Goal: Entertainment & Leisure: Consume media (video, audio)

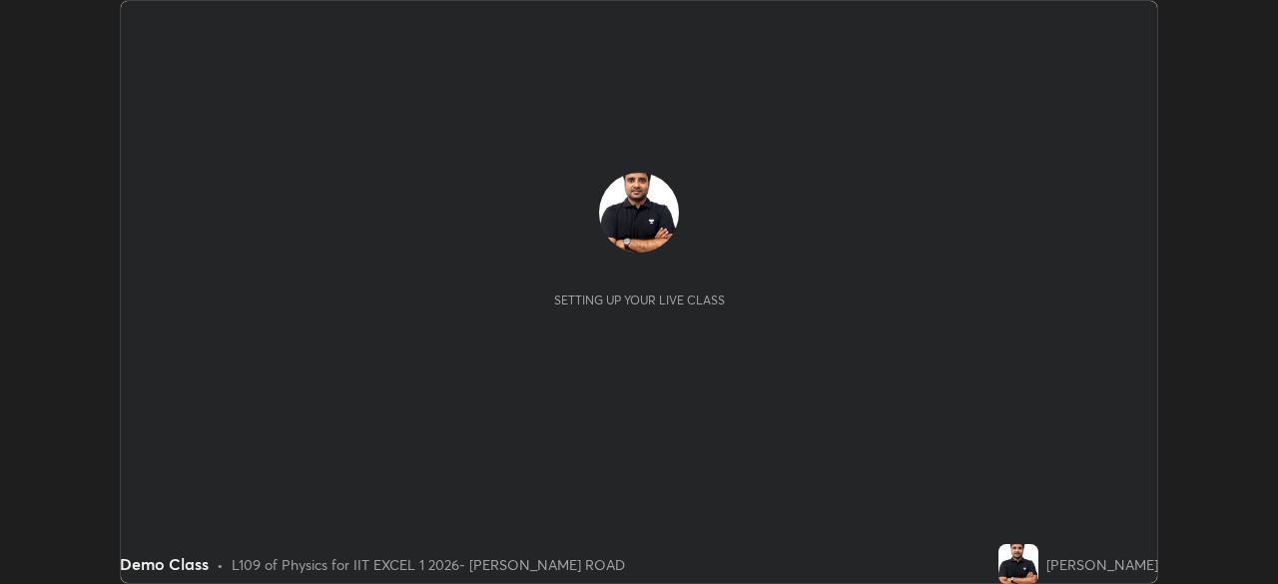
scroll to position [584, 1277]
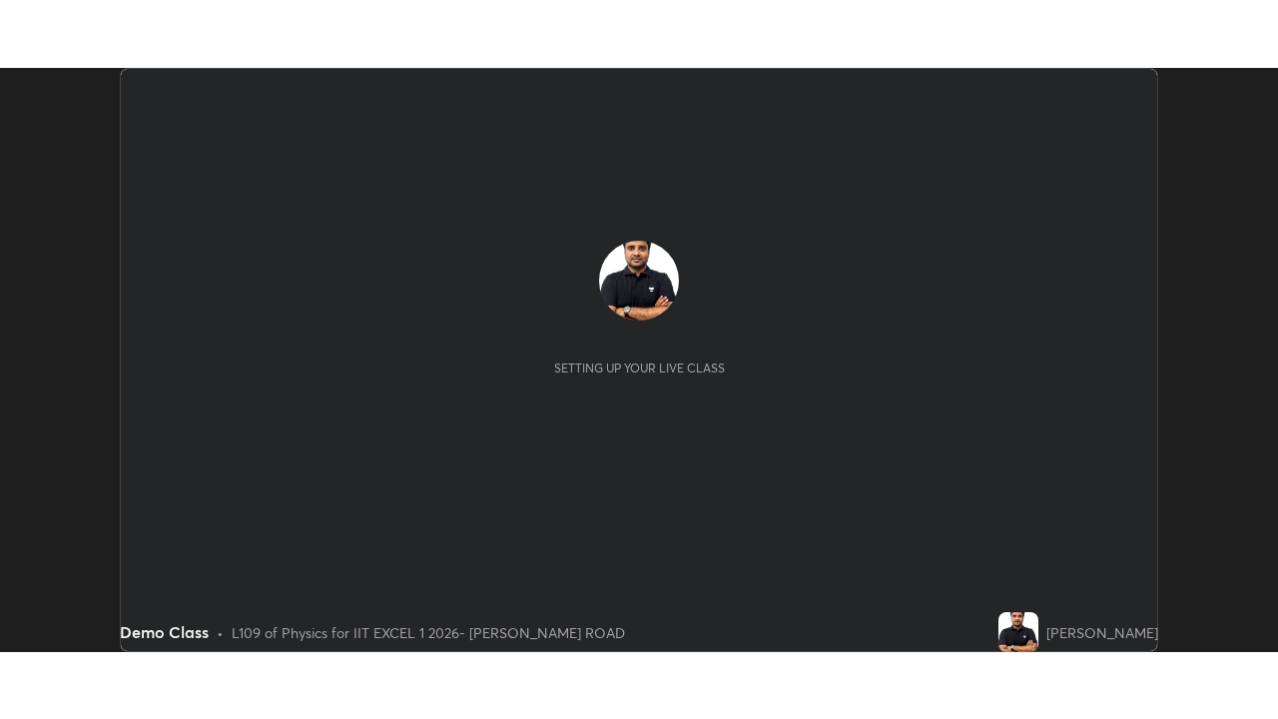
scroll to position [584, 1277]
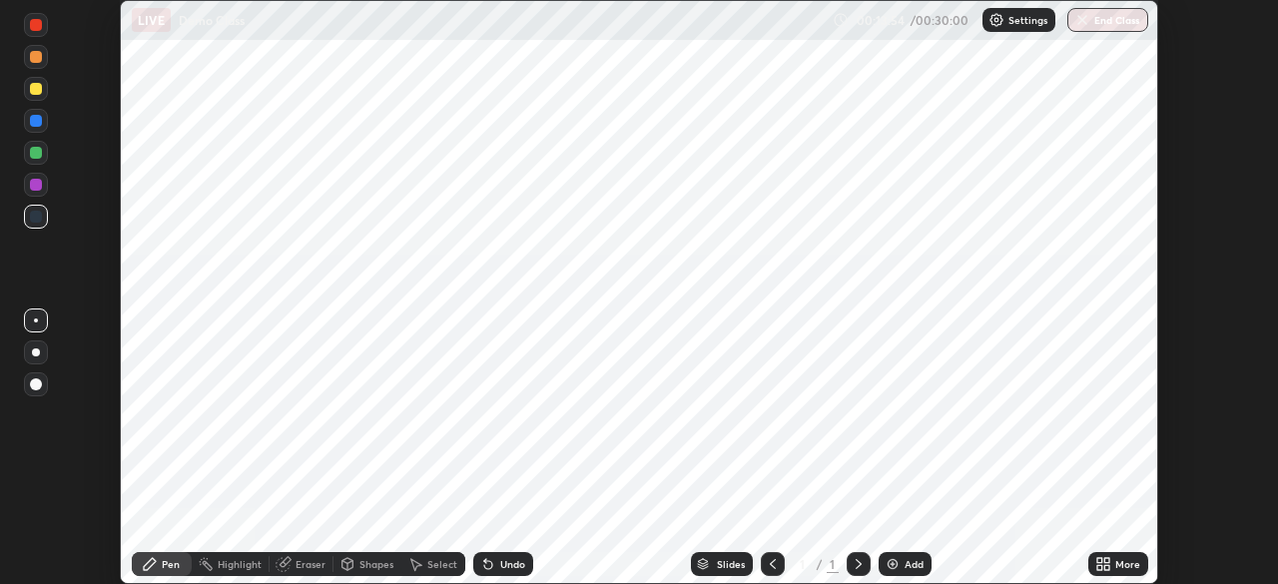
click at [858, 552] on div at bounding box center [859, 564] width 24 height 24
click at [906, 563] on div "Add" at bounding box center [913, 564] width 19 height 10
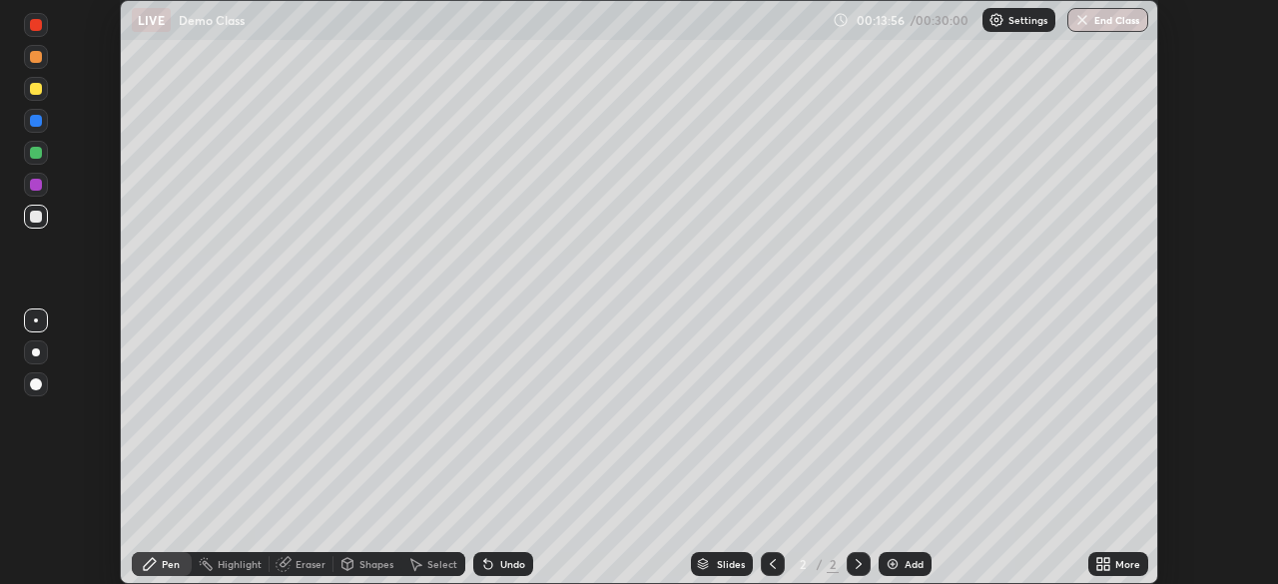
click at [1118, 556] on div "More" at bounding box center [1118, 564] width 60 height 24
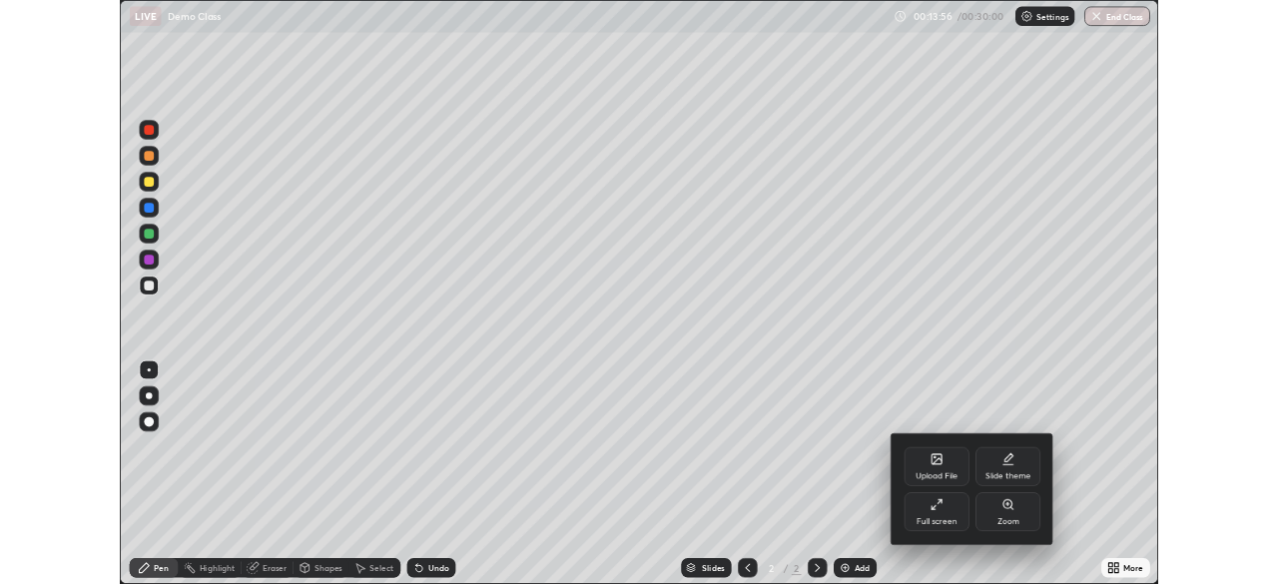
scroll to position [719, 1278]
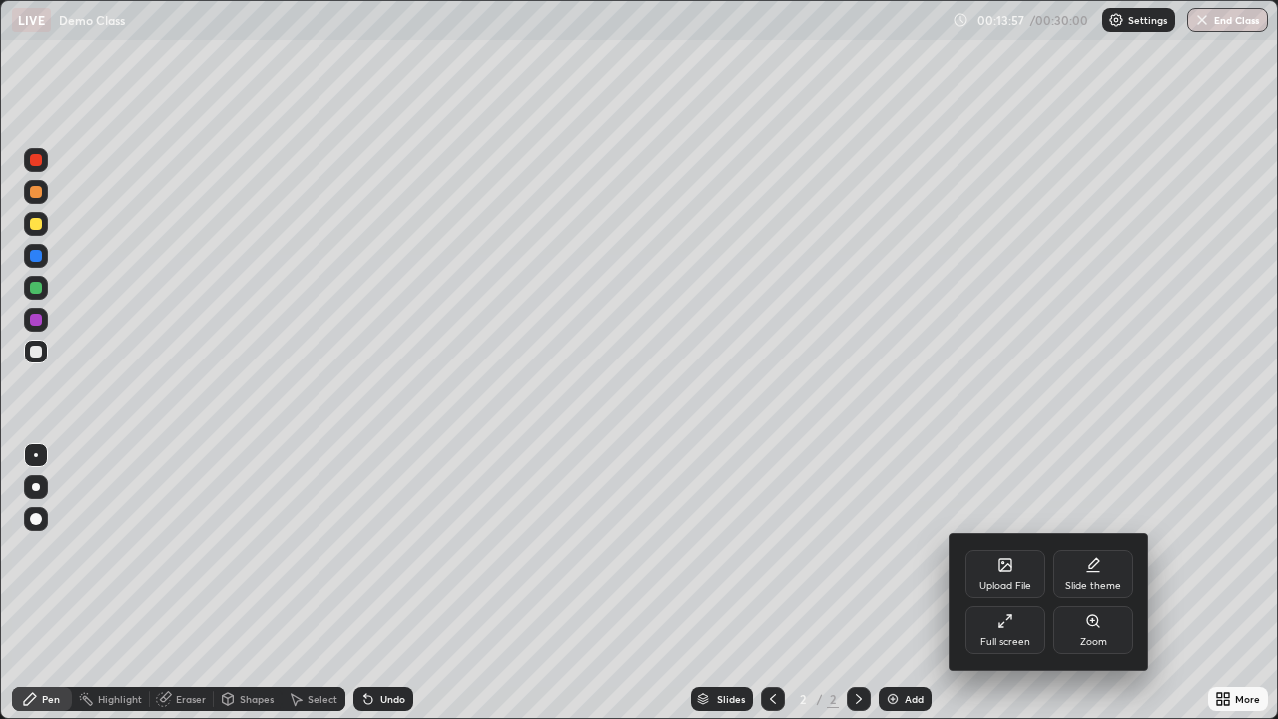
click at [1006, 583] on div "Full screen" at bounding box center [1005, 630] width 80 height 48
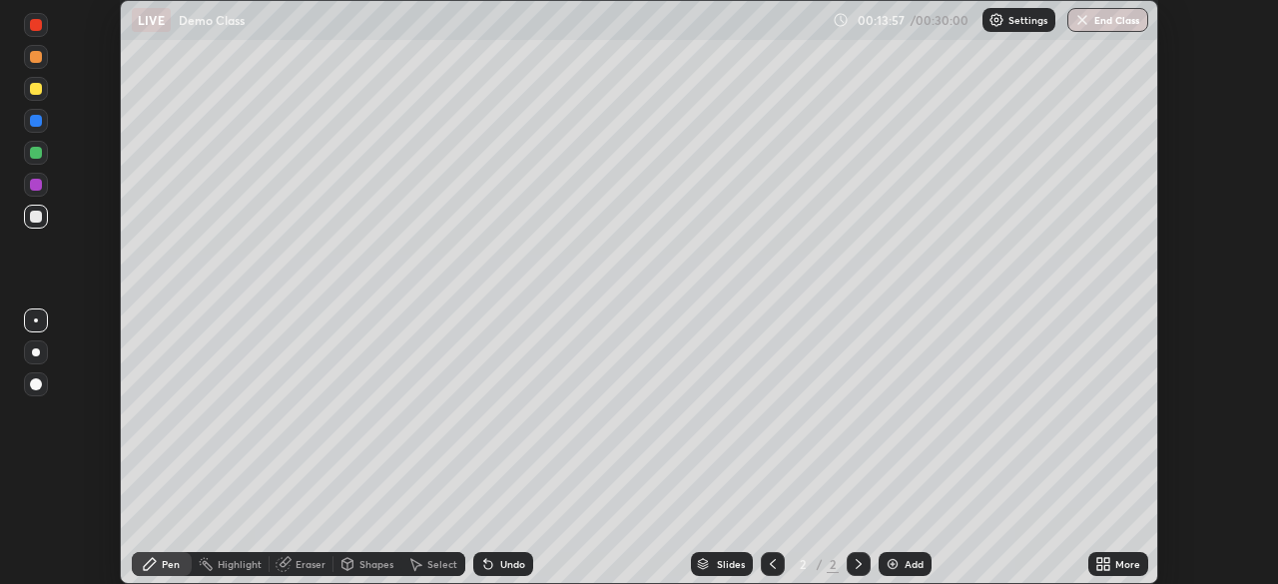
scroll to position [99240, 98547]
click at [1126, 561] on div "More" at bounding box center [1127, 564] width 25 height 10
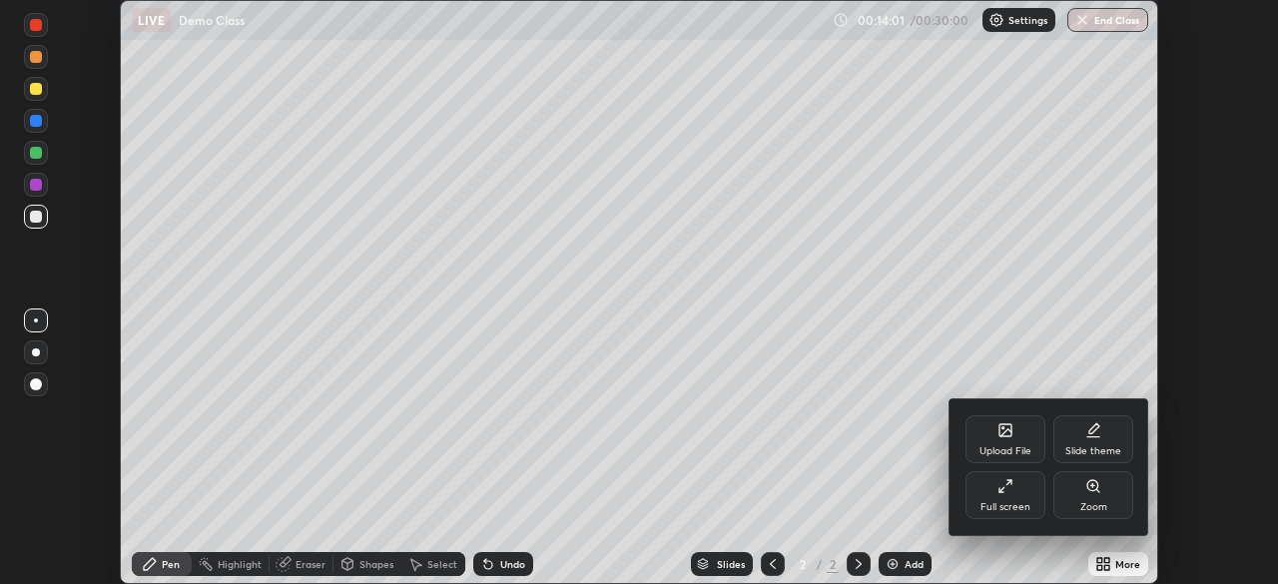
click at [1005, 435] on icon at bounding box center [1005, 430] width 12 height 12
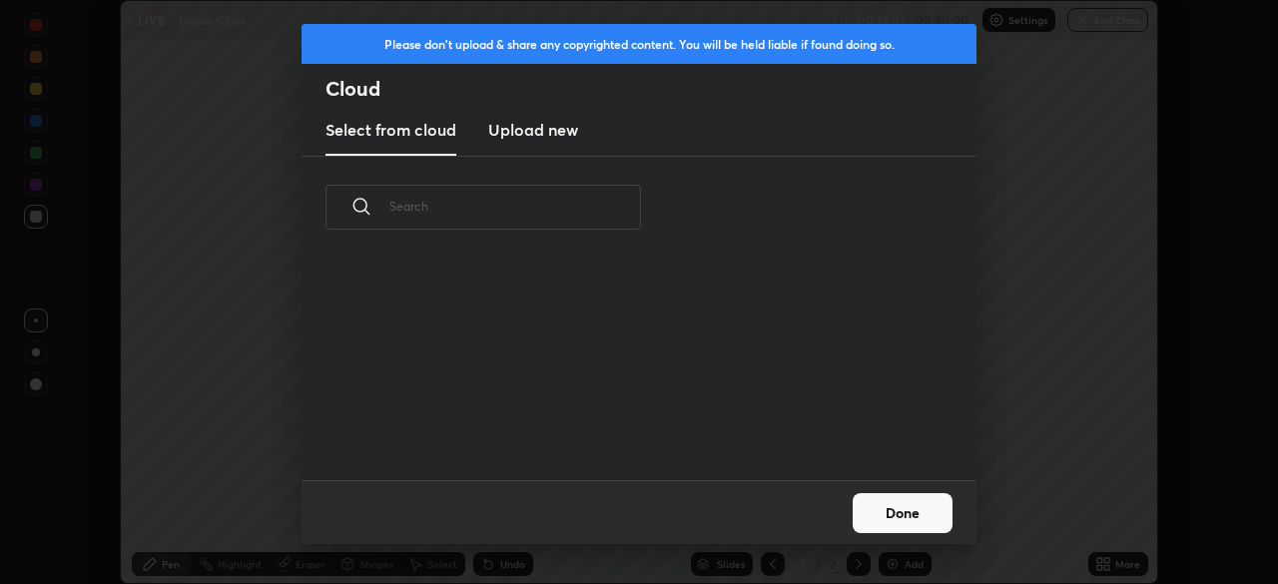
click at [38, 154] on div "Please don't upload & share any copyrighted content. You will be held liable if…" at bounding box center [639, 292] width 1278 height 584
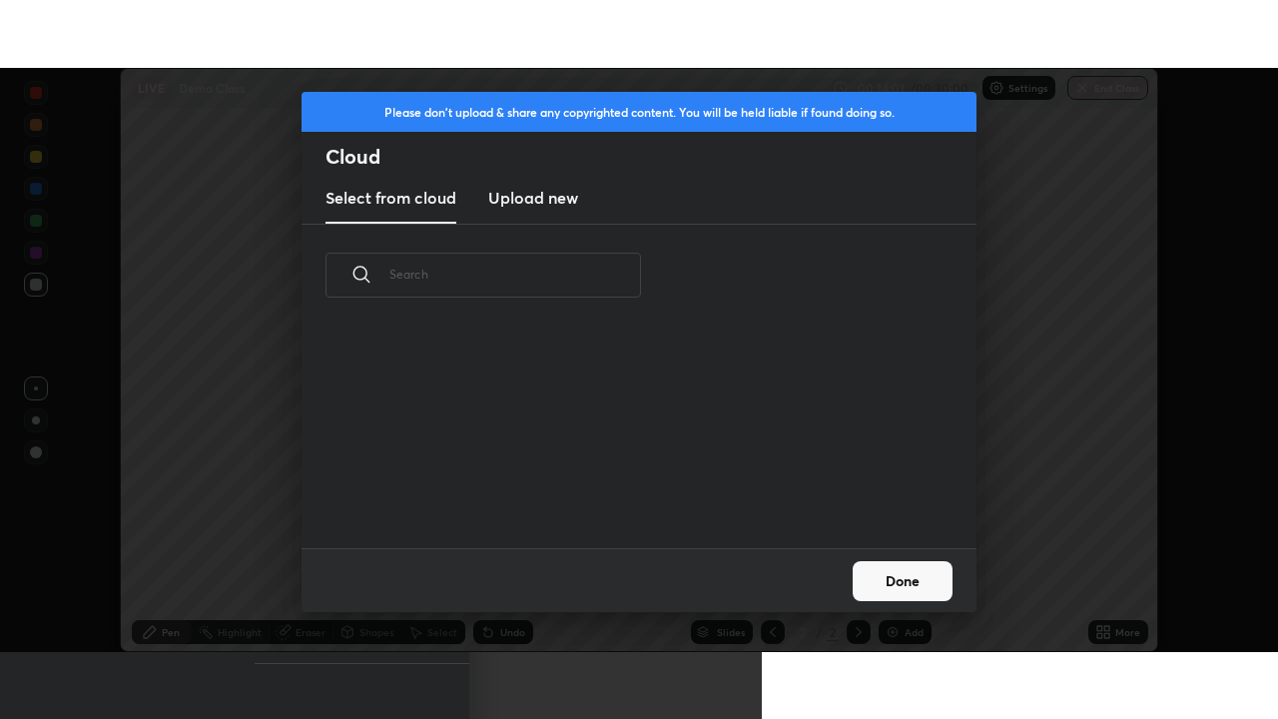
scroll to position [222, 641]
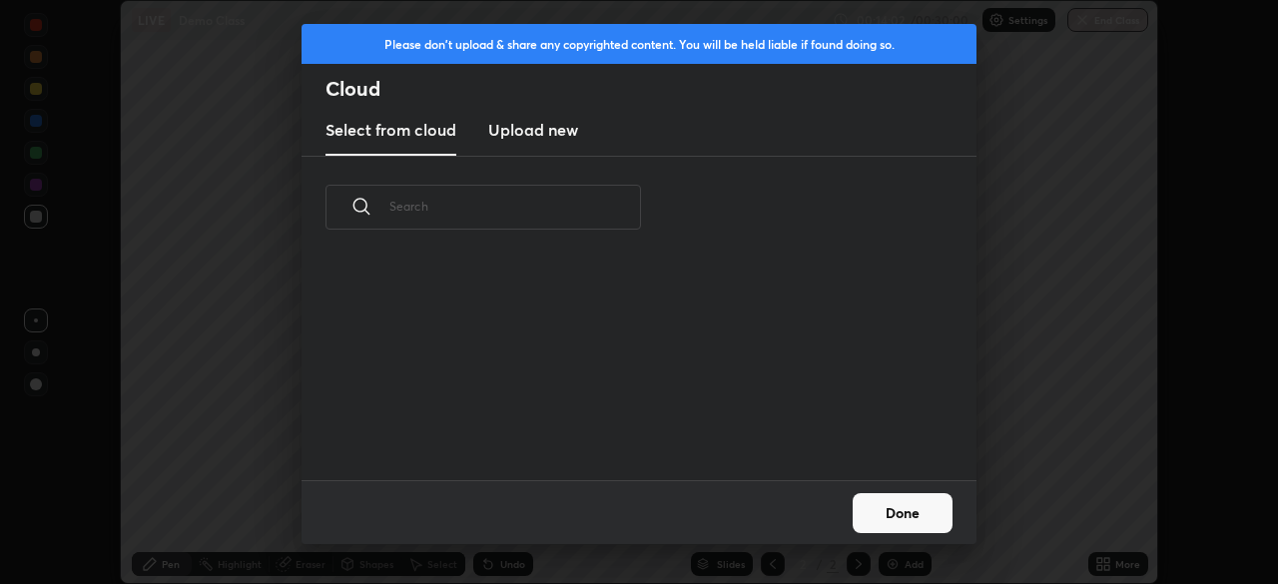
click at [1030, 200] on div "Please don't upload & share any copyrighted content. You will be held liable if…" at bounding box center [639, 292] width 1278 height 584
click at [917, 512] on button "Done" at bounding box center [902, 513] width 100 height 40
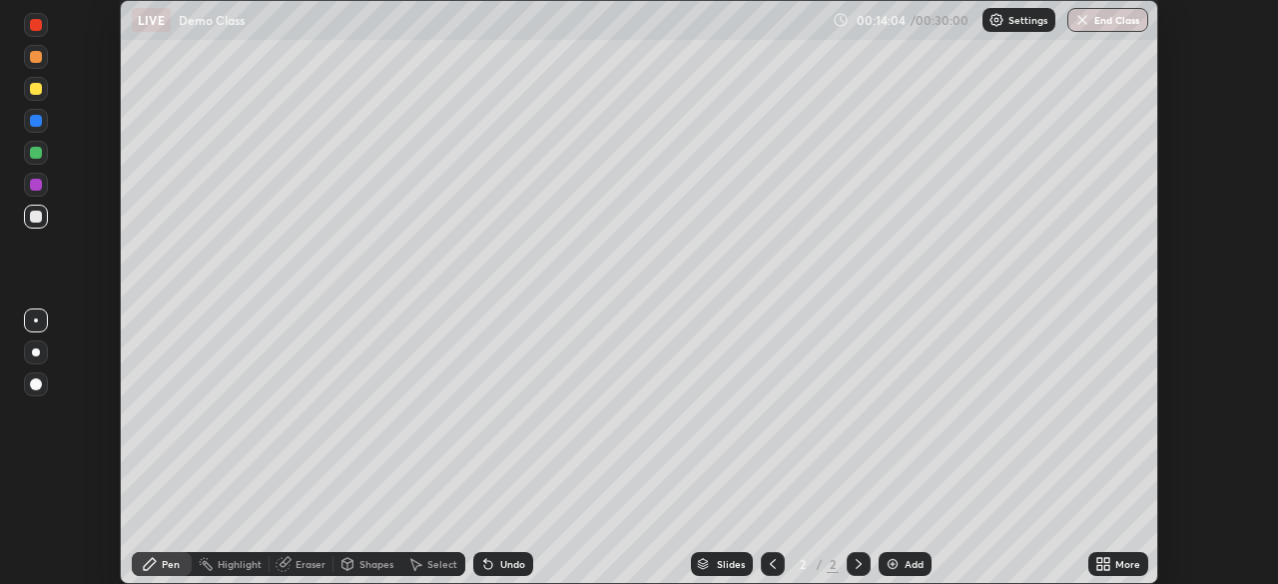
click at [1109, 560] on icon at bounding box center [1106, 560] width 5 height 5
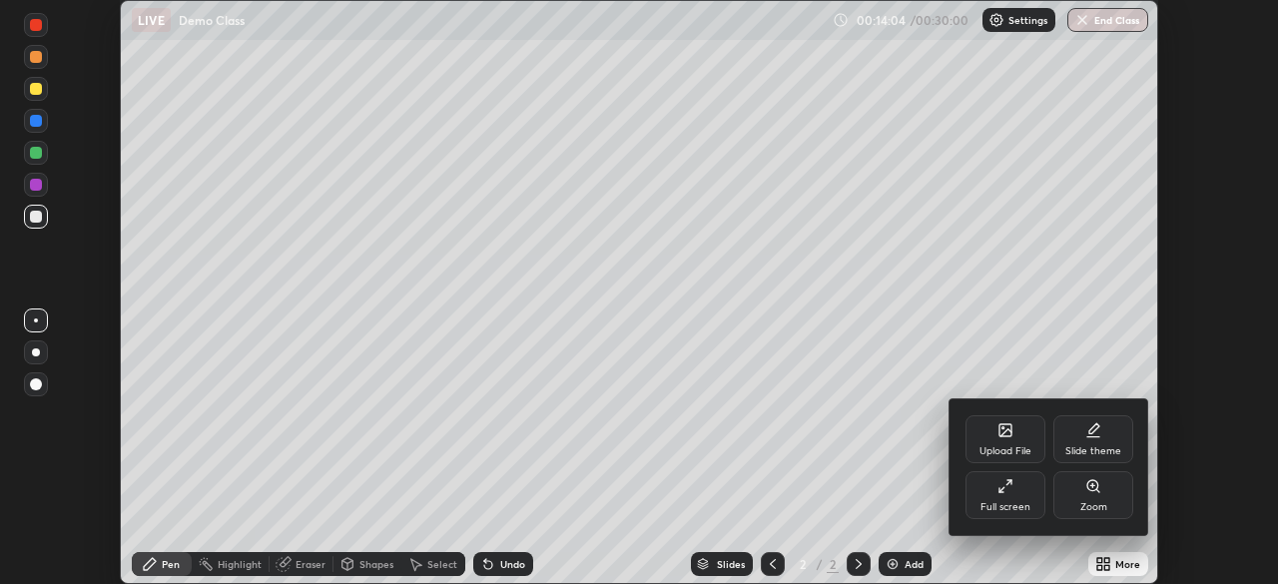
click at [1001, 491] on icon at bounding box center [1001, 490] width 4 height 4
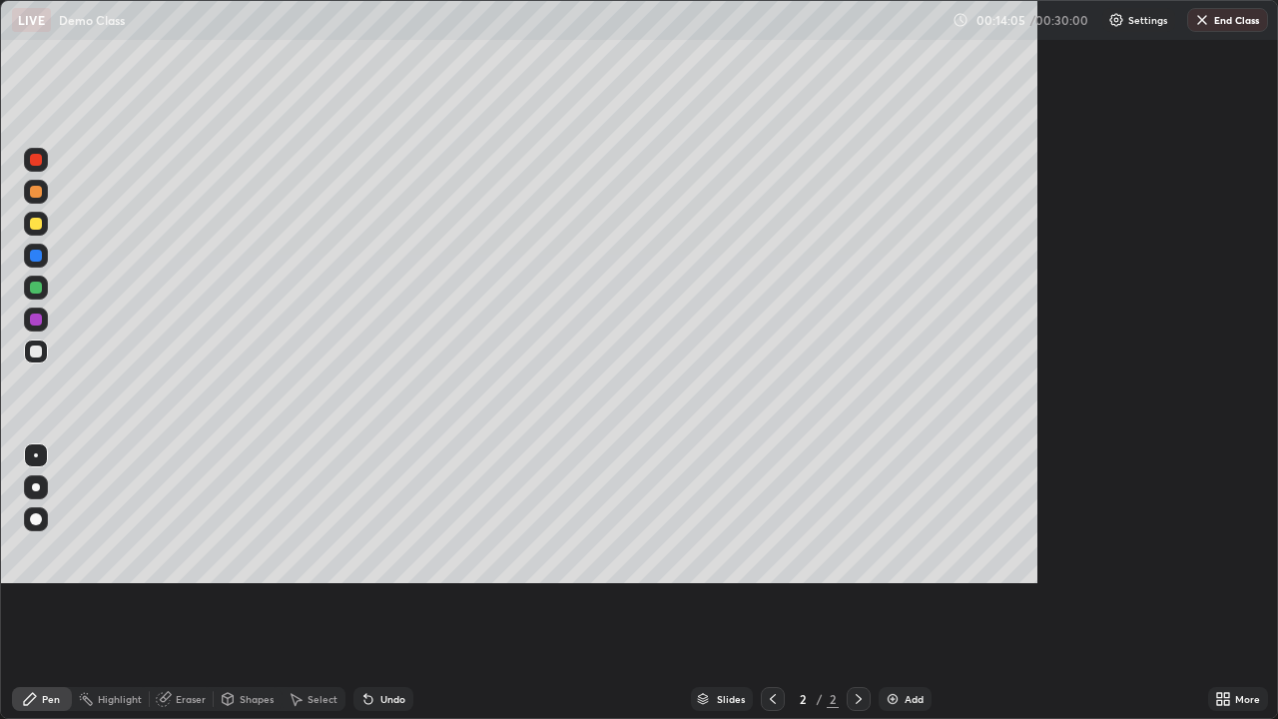
scroll to position [719, 1278]
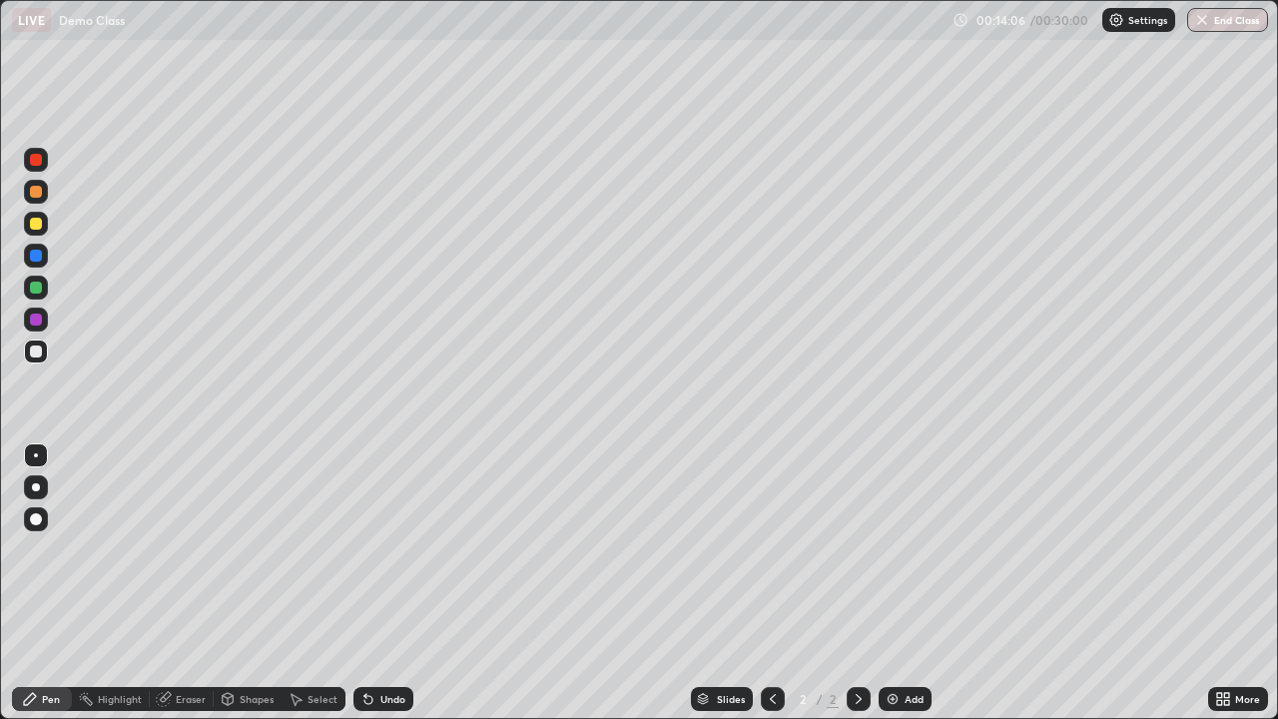
click at [37, 257] on div at bounding box center [36, 256] width 12 height 12
click at [907, 583] on div "Add" at bounding box center [904, 699] width 53 height 24
click at [192, 583] on div "Eraser" at bounding box center [191, 699] width 30 height 10
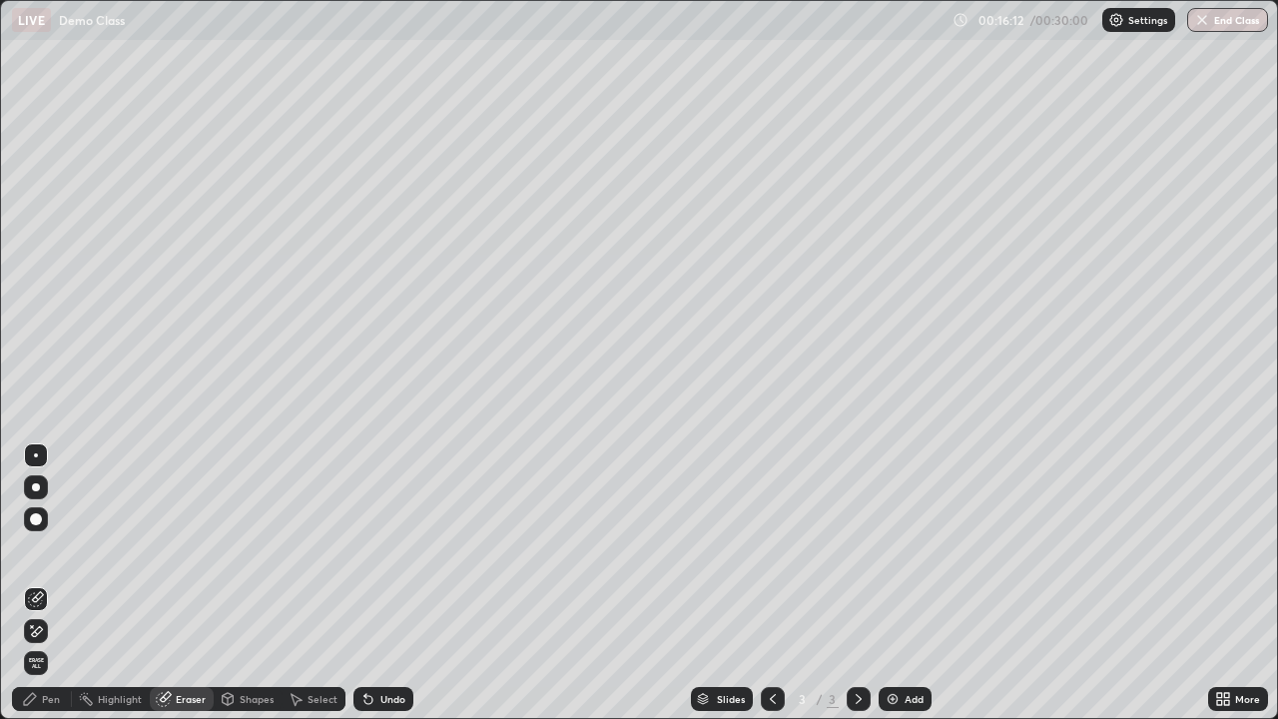
click at [50, 583] on div "Pen" at bounding box center [51, 699] width 18 height 10
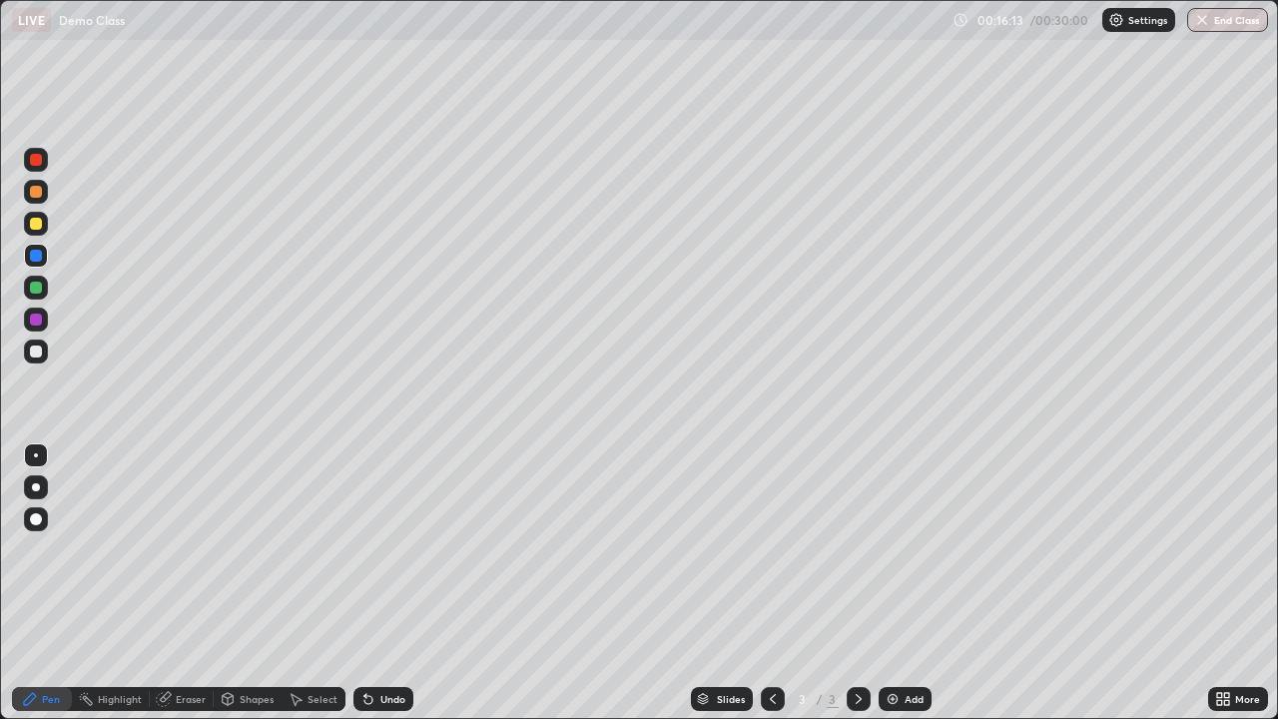
click at [34, 261] on div at bounding box center [36, 256] width 12 height 12
click at [39, 288] on div at bounding box center [36, 288] width 12 height 12
click at [201, 583] on div "Eraser" at bounding box center [191, 699] width 30 height 10
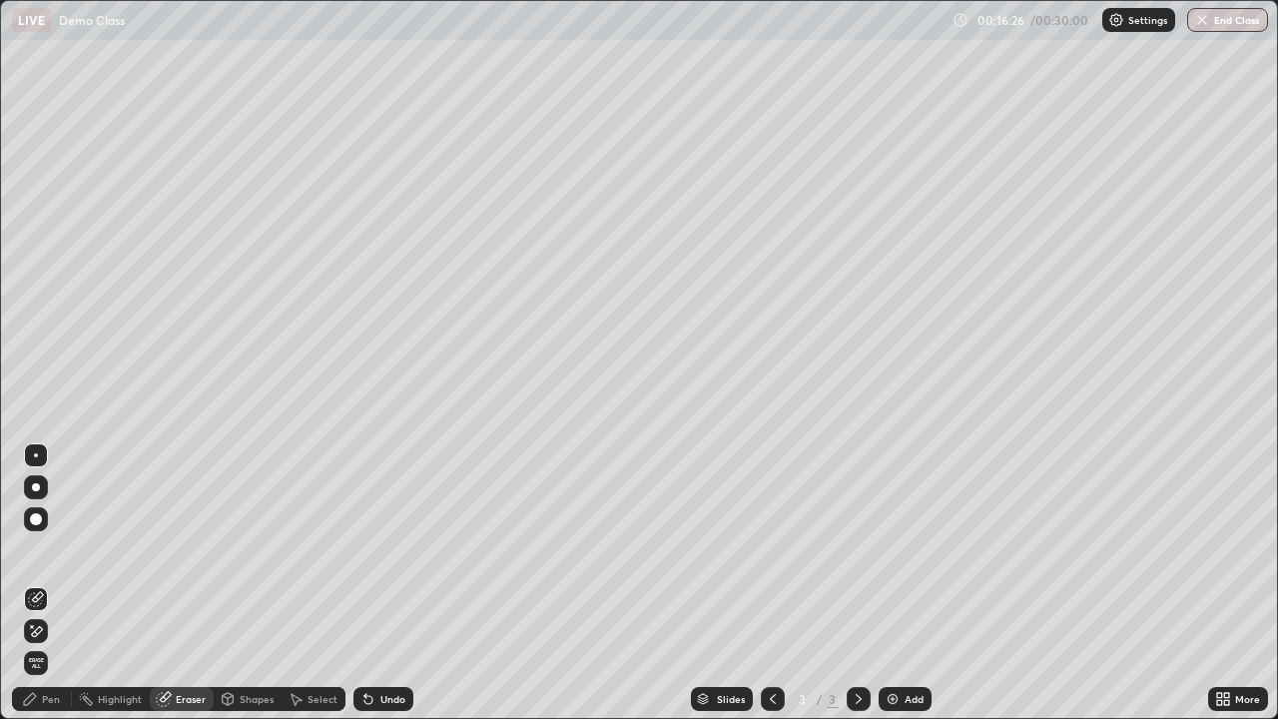
click at [50, 583] on div "Pen" at bounding box center [51, 699] width 18 height 10
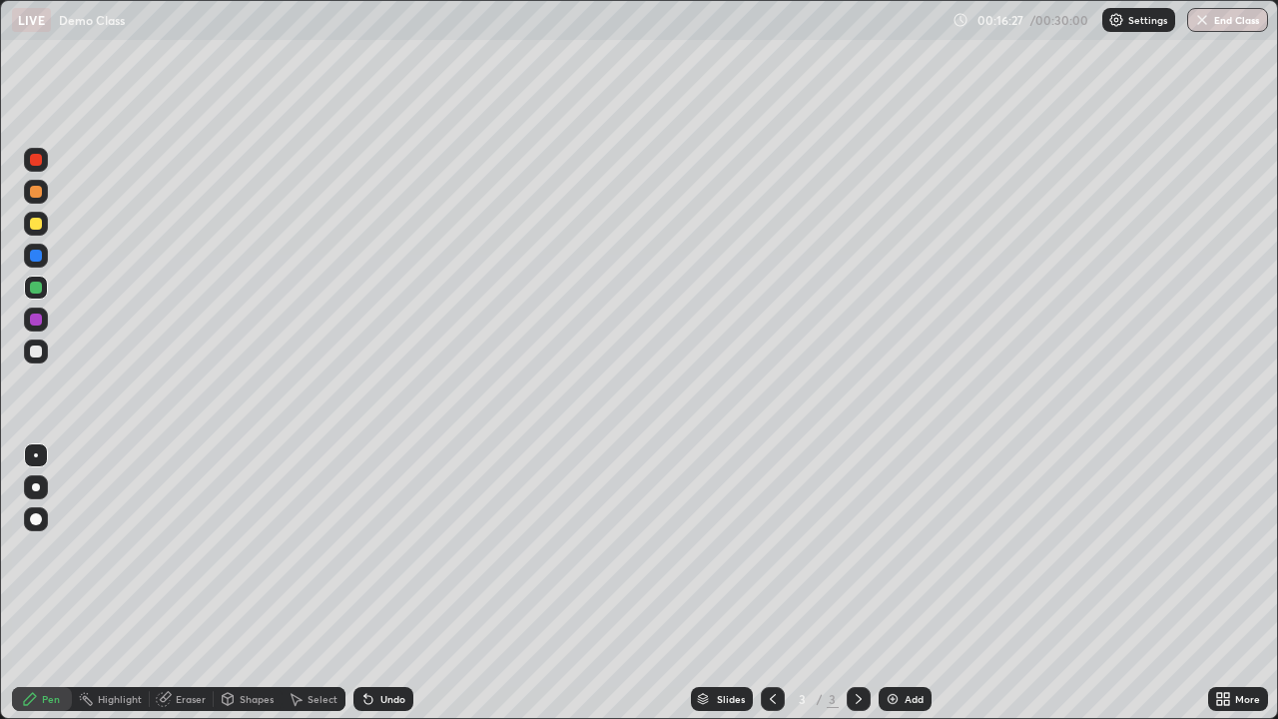
click at [38, 292] on div at bounding box center [36, 288] width 12 height 12
click at [911, 583] on div "Add" at bounding box center [913, 699] width 19 height 10
click at [765, 583] on icon at bounding box center [773, 699] width 16 height 16
click at [855, 583] on icon at bounding box center [859, 699] width 16 height 16
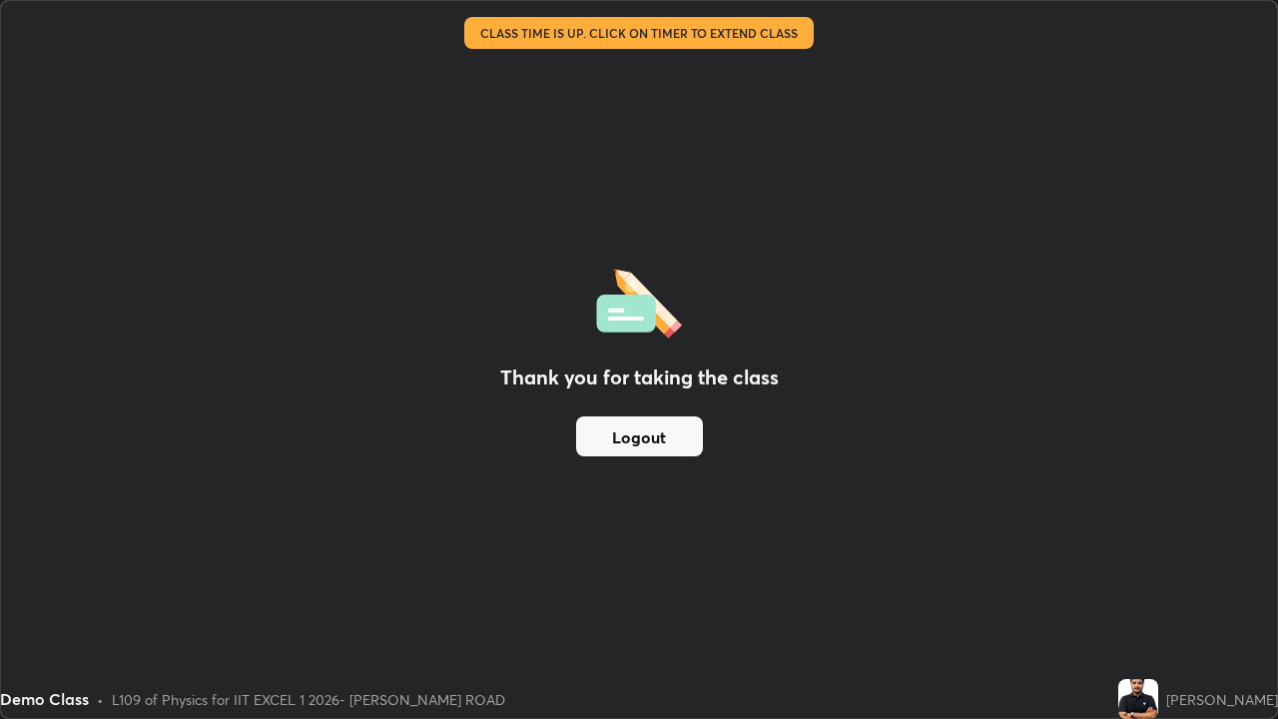
click at [635, 435] on button "Logout" at bounding box center [639, 436] width 127 height 40
